Goal: Task Accomplishment & Management: Complete application form

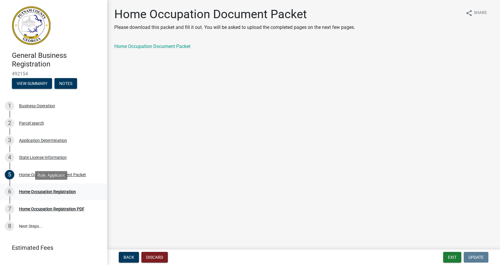
click at [39, 192] on div "Home Occupation Registration" at bounding box center [47, 191] width 57 height 4
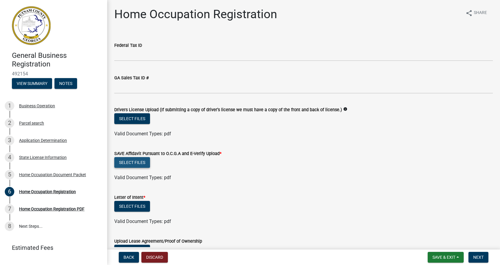
click at [130, 163] on button "Select files" at bounding box center [132, 162] width 36 height 11
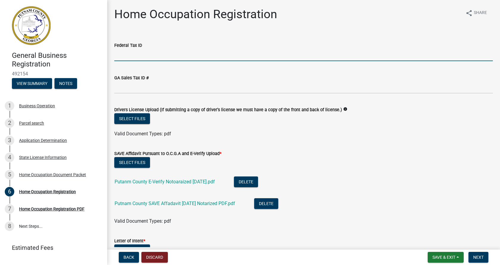
click at [118, 59] on input "Federal Tax ID" at bounding box center [303, 55] width 378 height 12
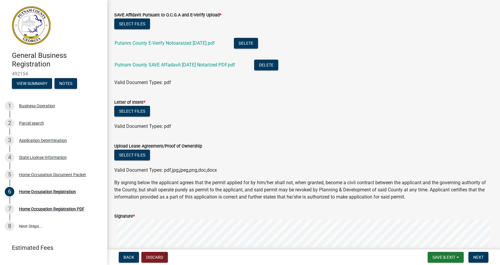
scroll to position [149, 0]
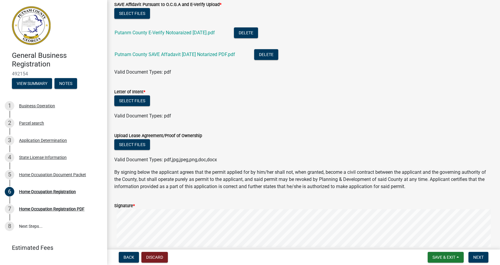
click at [136, 205] on div "Signature *" at bounding box center [303, 205] width 378 height 7
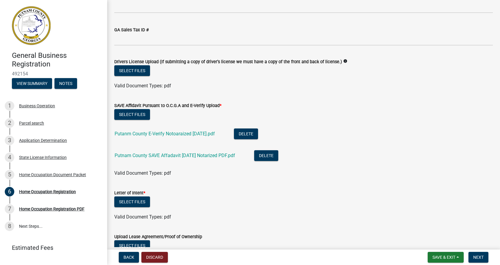
scroll to position [30, 0]
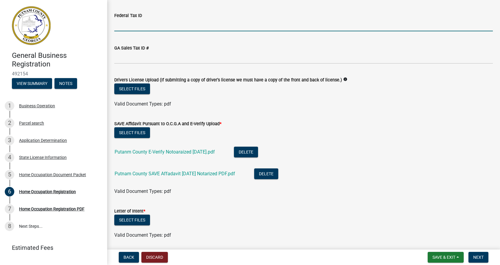
click at [128, 29] on input "Federal Tax ID" at bounding box center [303, 25] width 378 height 12
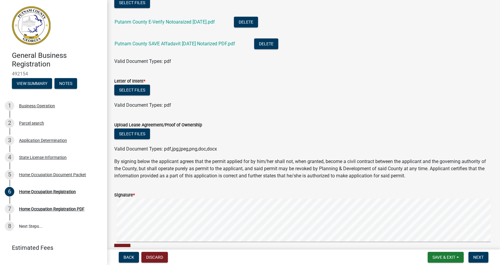
scroll to position [119, 0]
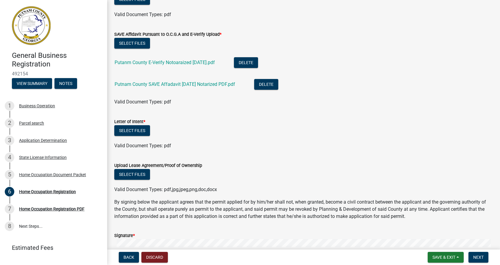
type input "20-43435664"
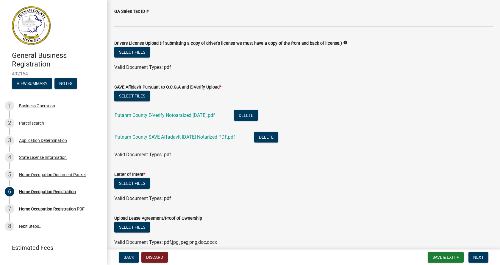
scroll to position [60, 0]
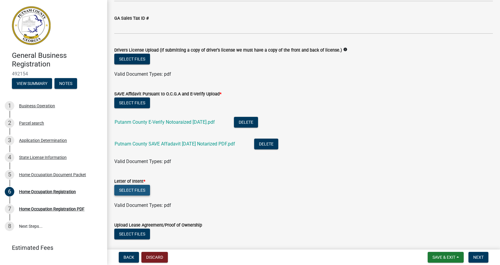
click at [127, 190] on button "Select files" at bounding box center [132, 189] width 36 height 11
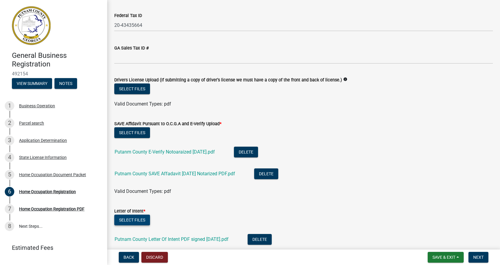
scroll to position [0, 0]
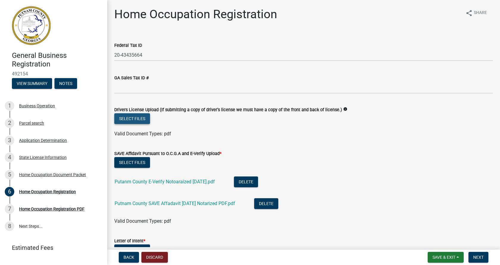
click at [130, 118] on button "Select files" at bounding box center [132, 118] width 36 height 11
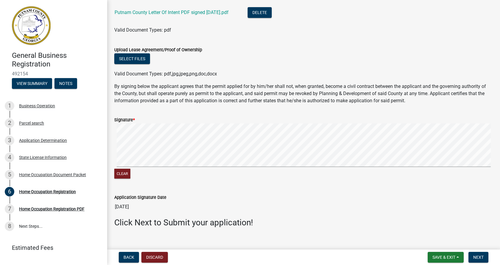
scroll to position [286, 0]
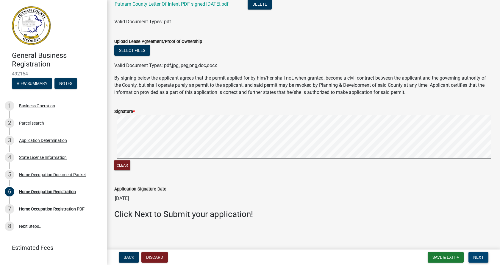
drag, startPoint x: 478, startPoint y: 256, endPoint x: 406, endPoint y: 220, distance: 80.9
click at [409, 223] on wm-app "General Business Registration 492154 View Summary Notes 1 Business Operation 2 …" at bounding box center [250, 132] width 500 height 265
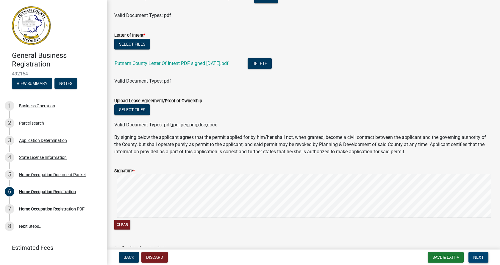
scroll to position [227, 0]
click at [481, 256] on span "Next" at bounding box center [478, 256] width 10 height 5
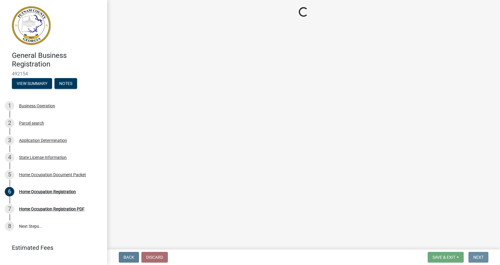
scroll to position [0, 0]
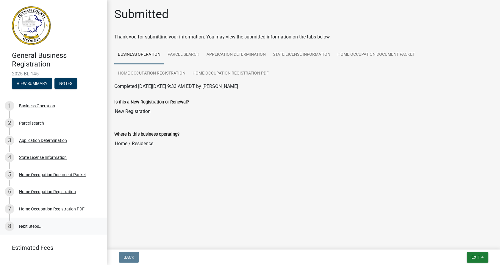
click at [32, 225] on link "8 Next Steps..." at bounding box center [53, 225] width 107 height 17
